Goal: Task Accomplishment & Management: Use online tool/utility

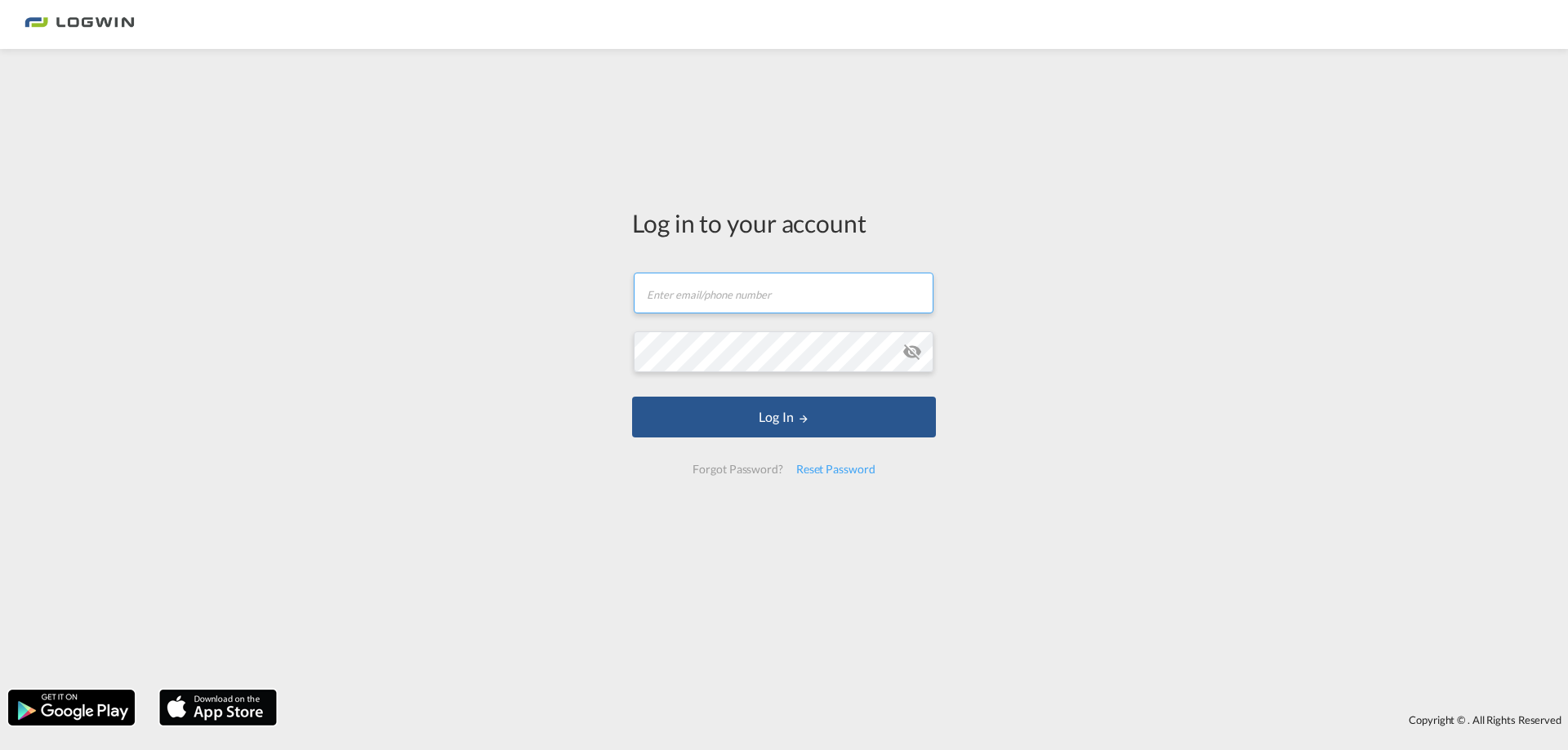
click at [691, 295] on input "text" at bounding box center [783, 293] width 300 height 41
type input "[PERSON_NAME][EMAIL_ADDRESS][DOMAIN_NAME]"
click at [632, 397] on button "Log In" at bounding box center [783, 417] width 304 height 41
